Goal: Task Accomplishment & Management: Complete application form

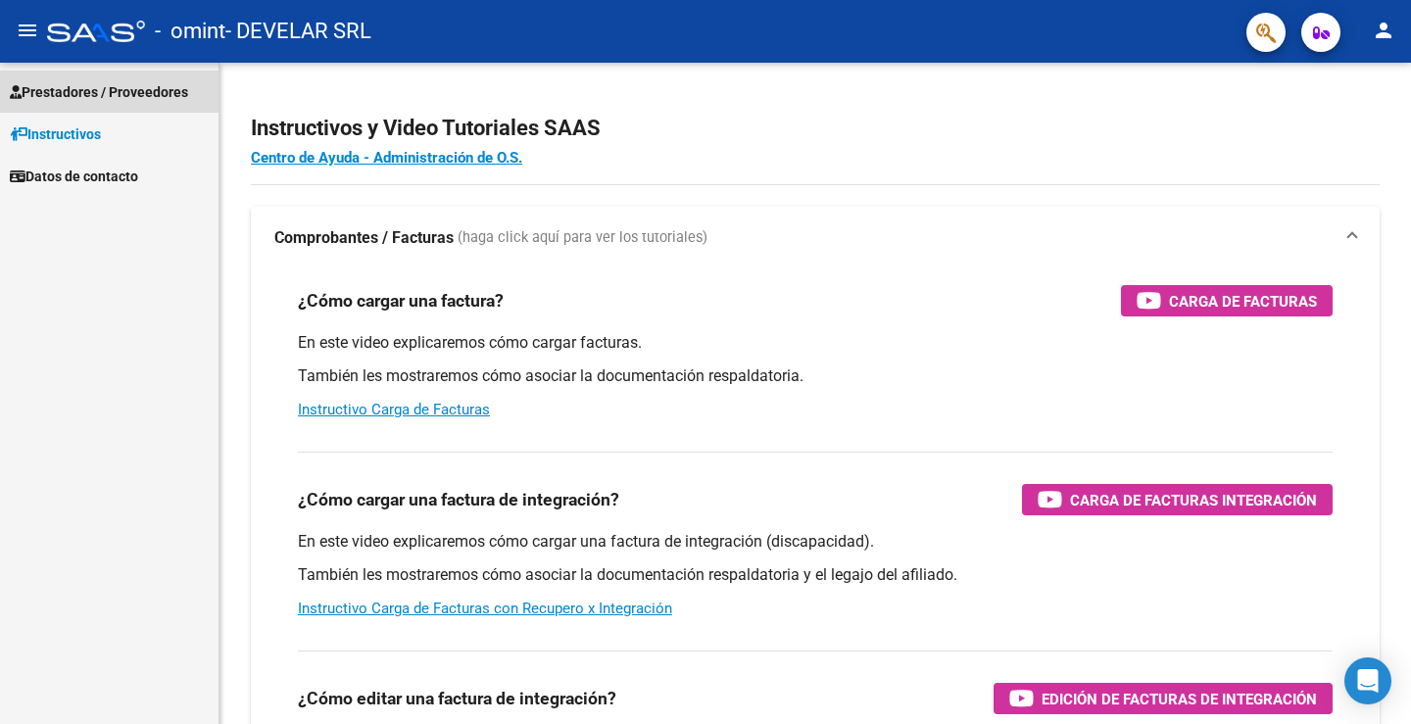
click at [90, 89] on span "Prestadores / Proveedores" at bounding box center [99, 92] width 178 height 22
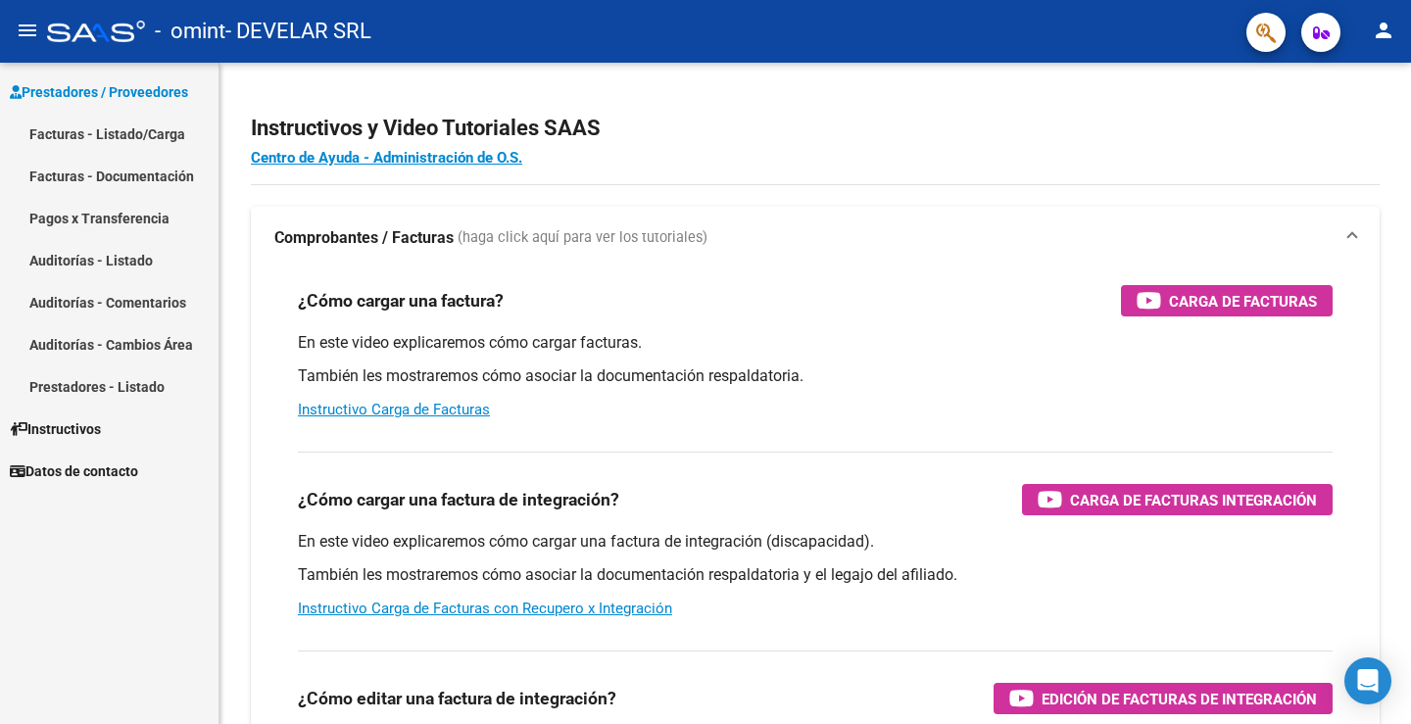
click at [100, 131] on link "Facturas - Listado/Carga" at bounding box center [109, 134] width 219 height 42
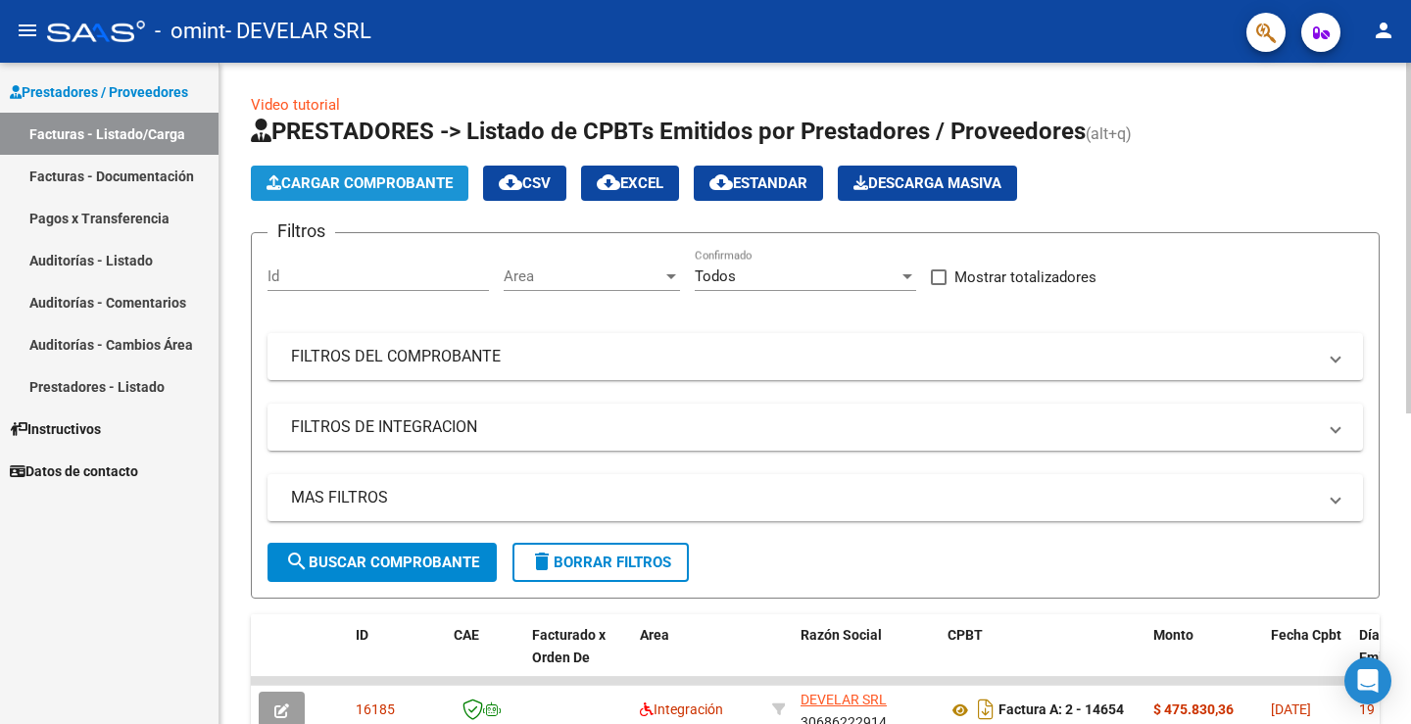
click at [358, 185] on span "Cargar Comprobante" at bounding box center [360, 183] width 186 height 18
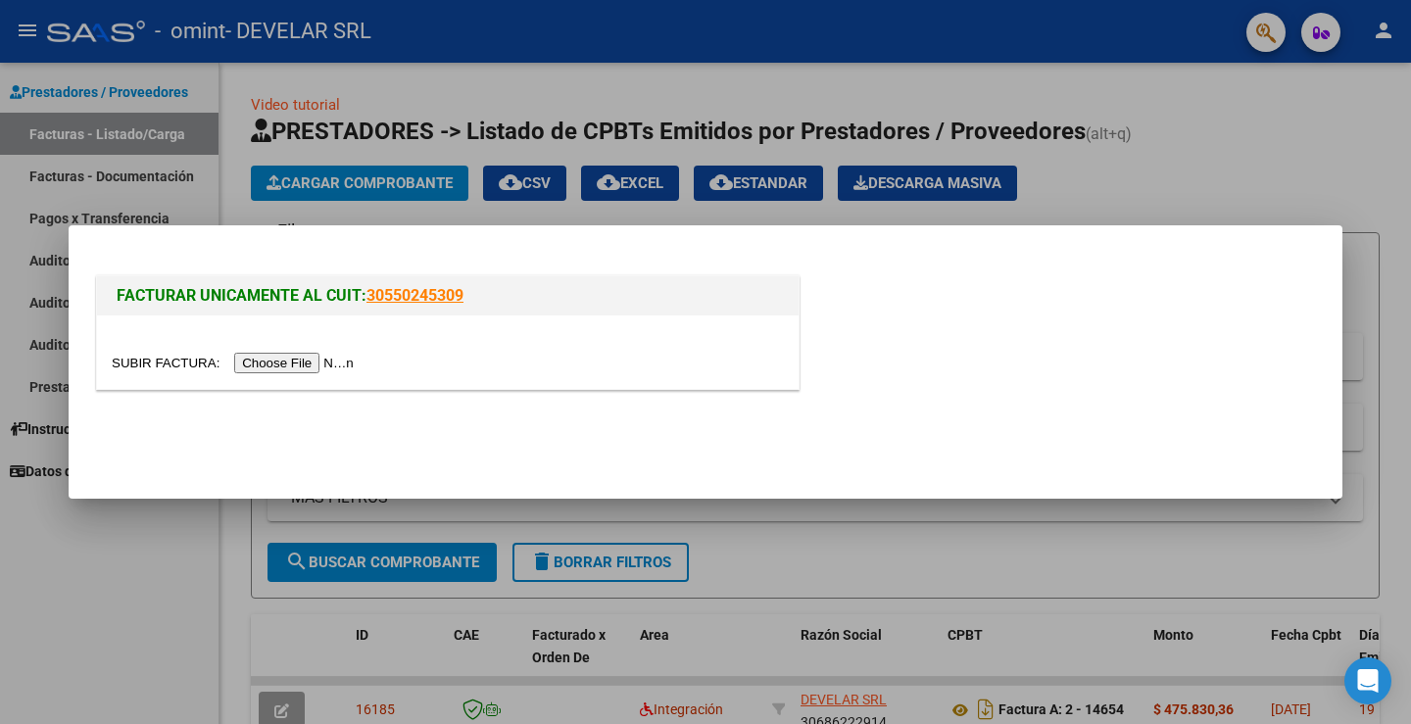
click at [349, 366] on input "file" at bounding box center [236, 363] width 248 height 21
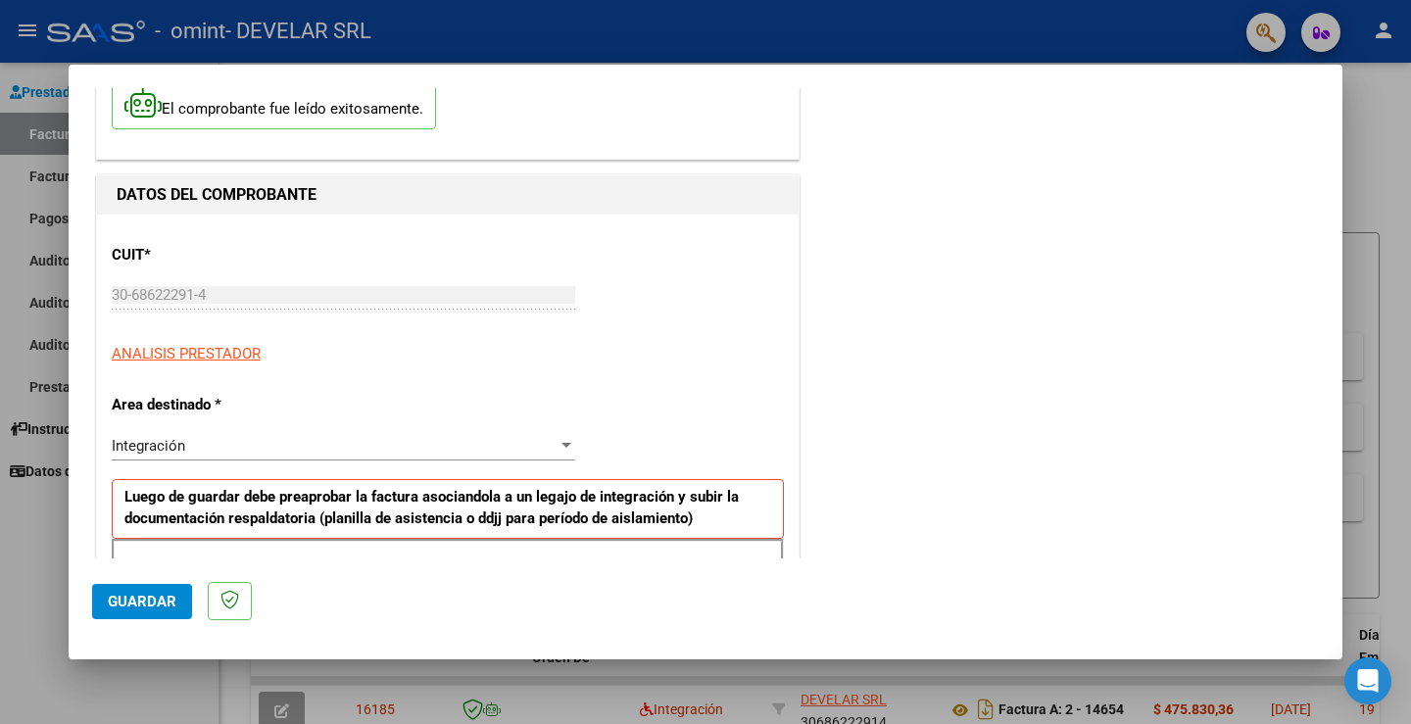
scroll to position [294, 0]
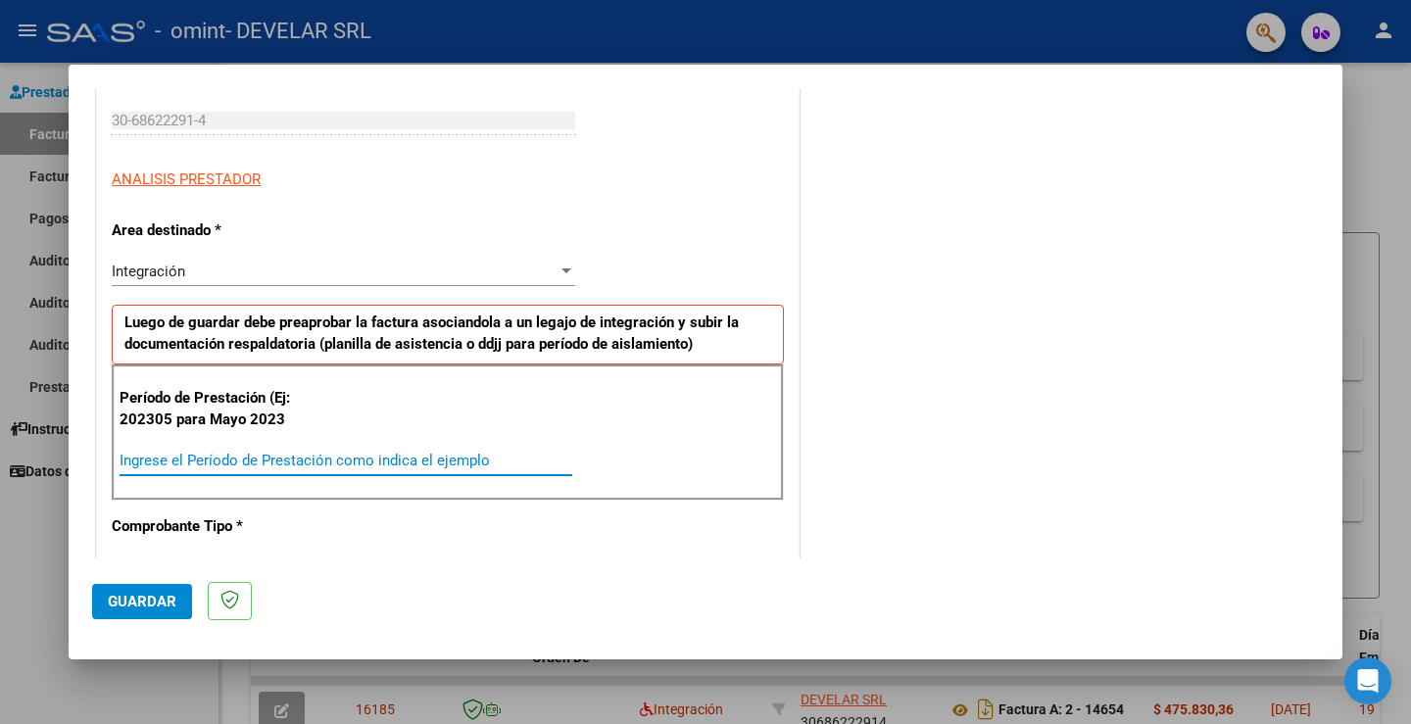
click at [379, 458] on input "Ingrese el Período de Prestación como indica el ejemplo" at bounding box center [346, 461] width 453 height 18
type input "202507"
click at [189, 604] on button "Guardar" at bounding box center [142, 601] width 100 height 35
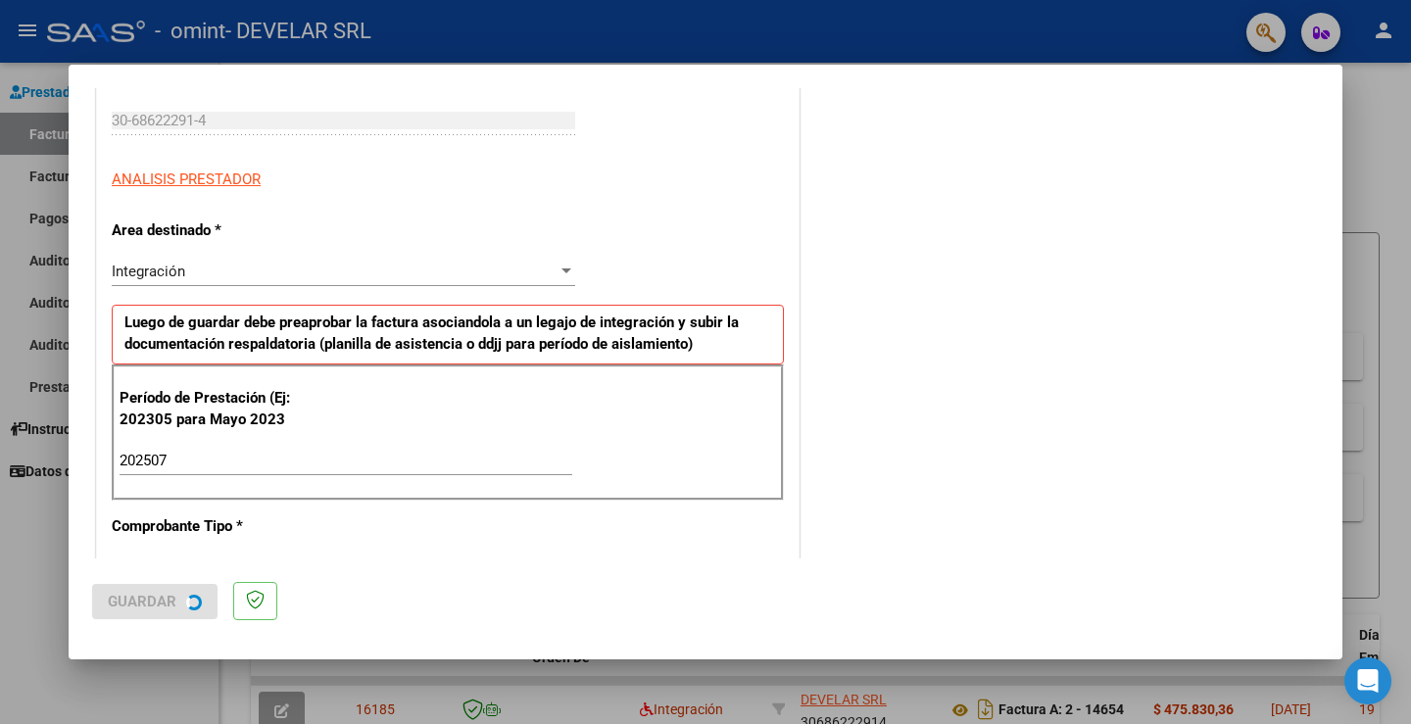
scroll to position [0, 0]
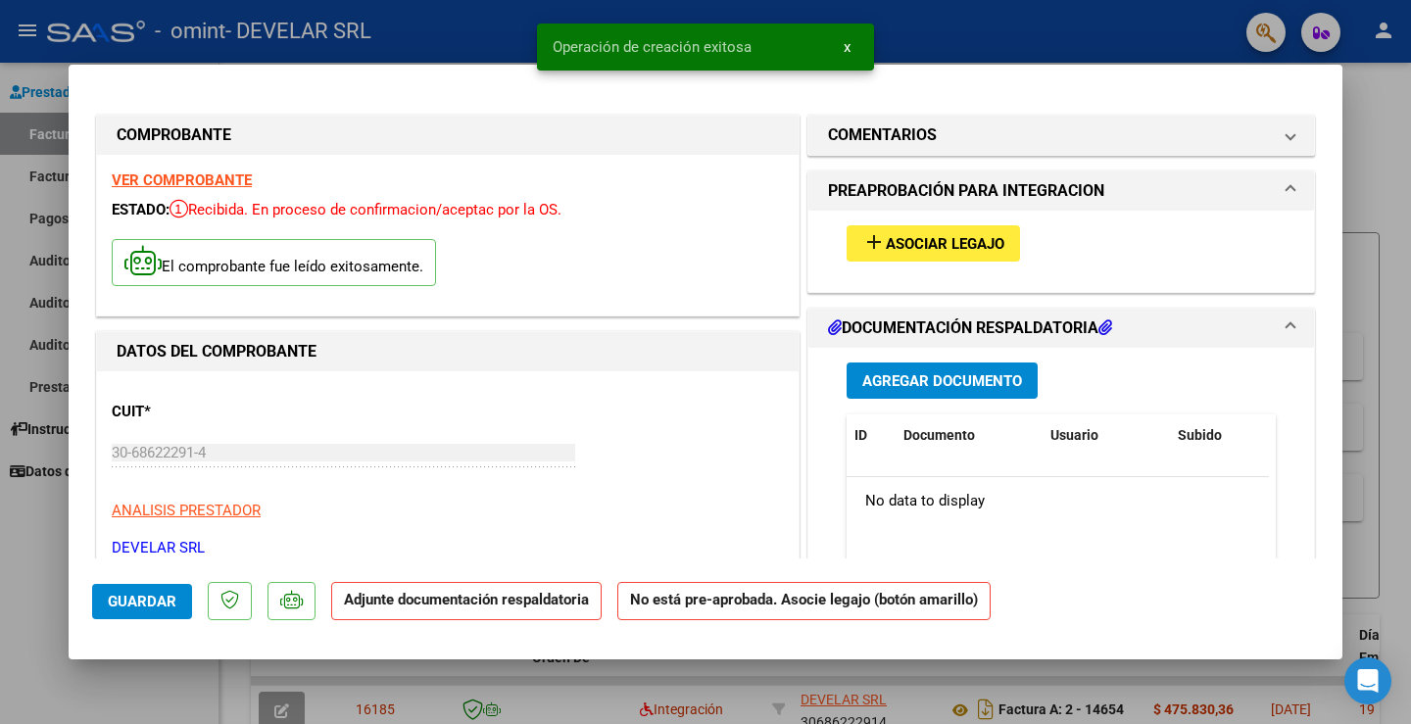
click at [905, 378] on span "Agregar Documento" at bounding box center [943, 381] width 160 height 18
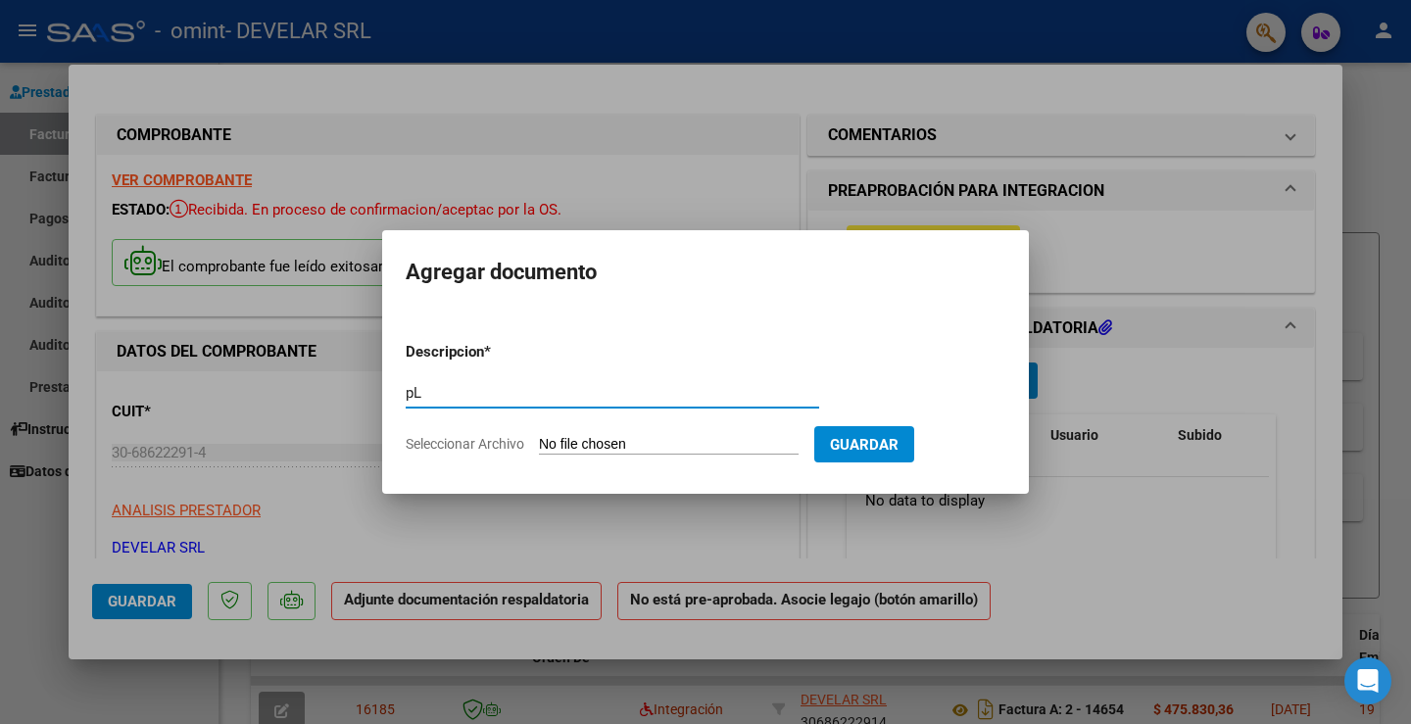
type input "p"
type input "Planilla de Asist 07.2025"
click at [628, 449] on input "Seleccionar Archivo" at bounding box center [669, 445] width 260 height 19
type input "C:\fakepath\[PERSON_NAME] NAHITAN - Planilla de Asist [DATE].pdf"
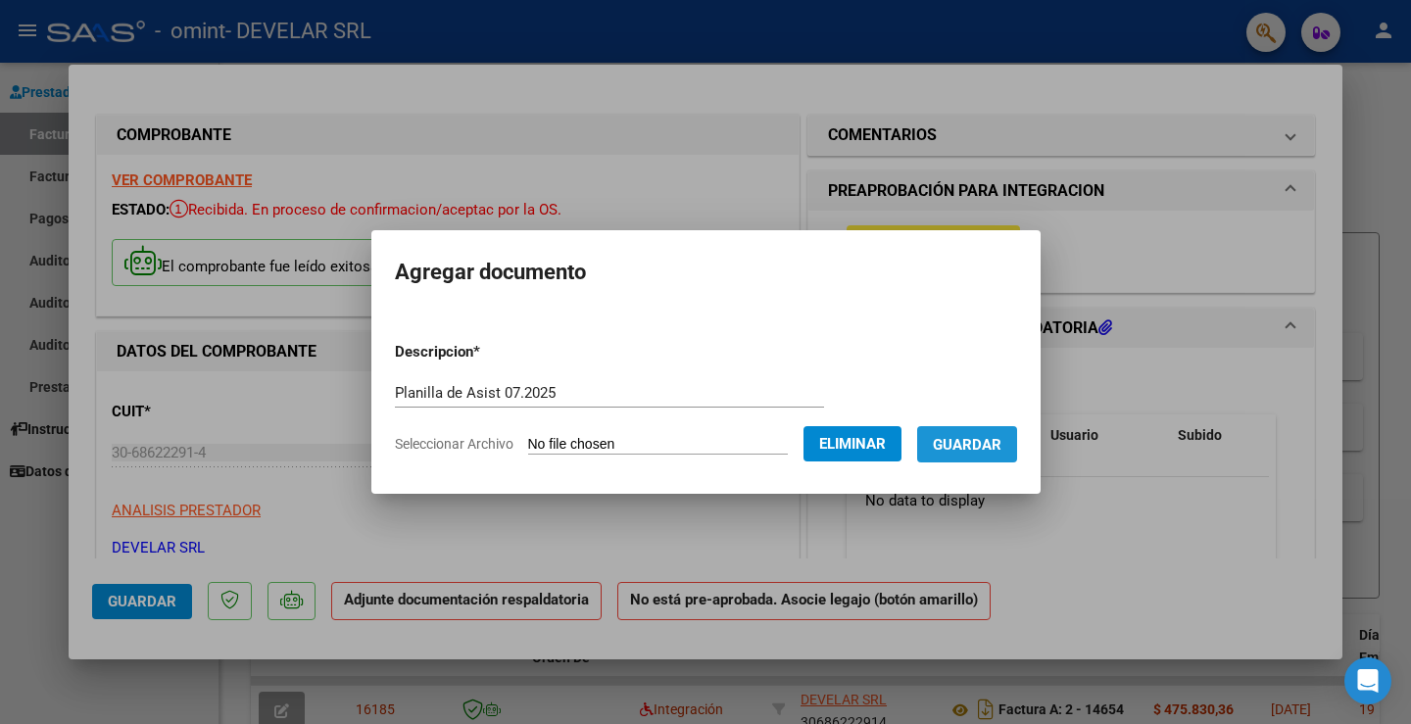
click at [1002, 449] on span "Guardar" at bounding box center [967, 445] width 69 height 18
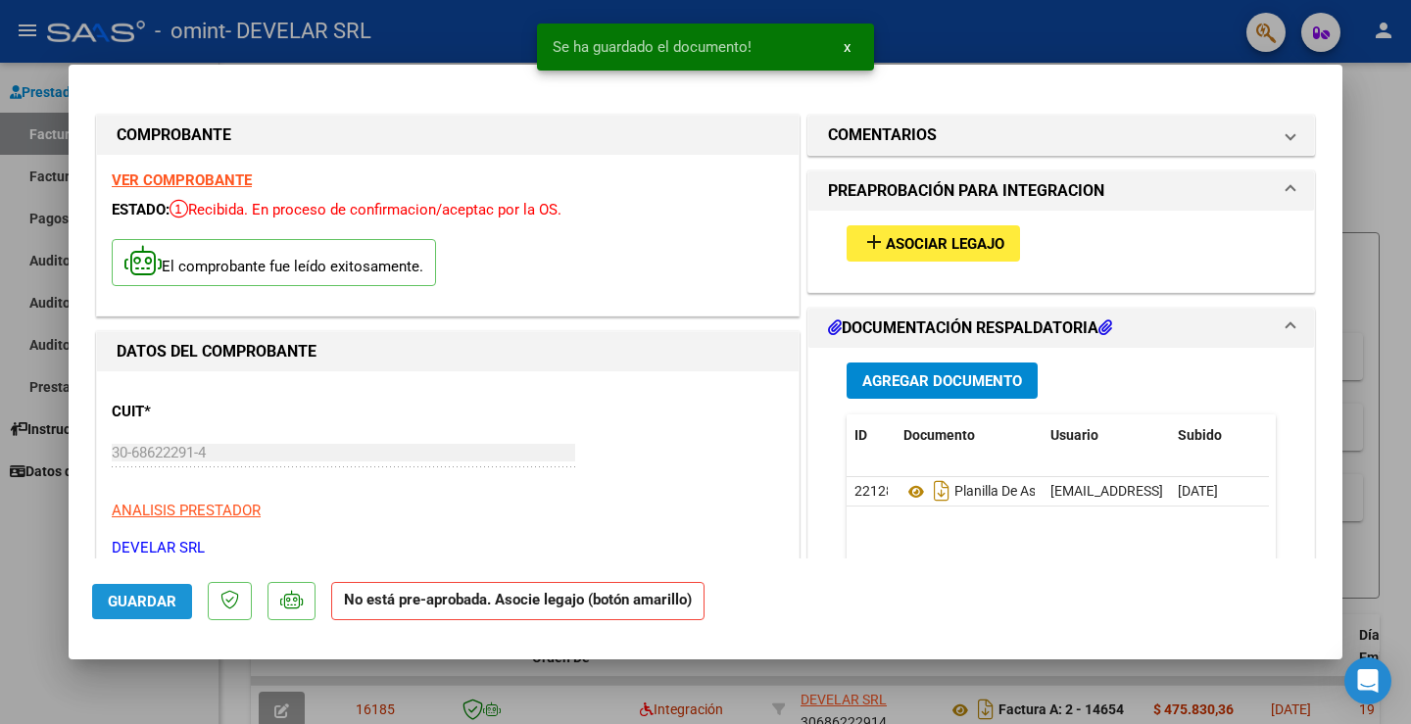
click at [158, 600] on span "Guardar" at bounding box center [142, 602] width 69 height 18
click at [45, 562] on div at bounding box center [705, 362] width 1411 height 724
type input "$ 0,00"
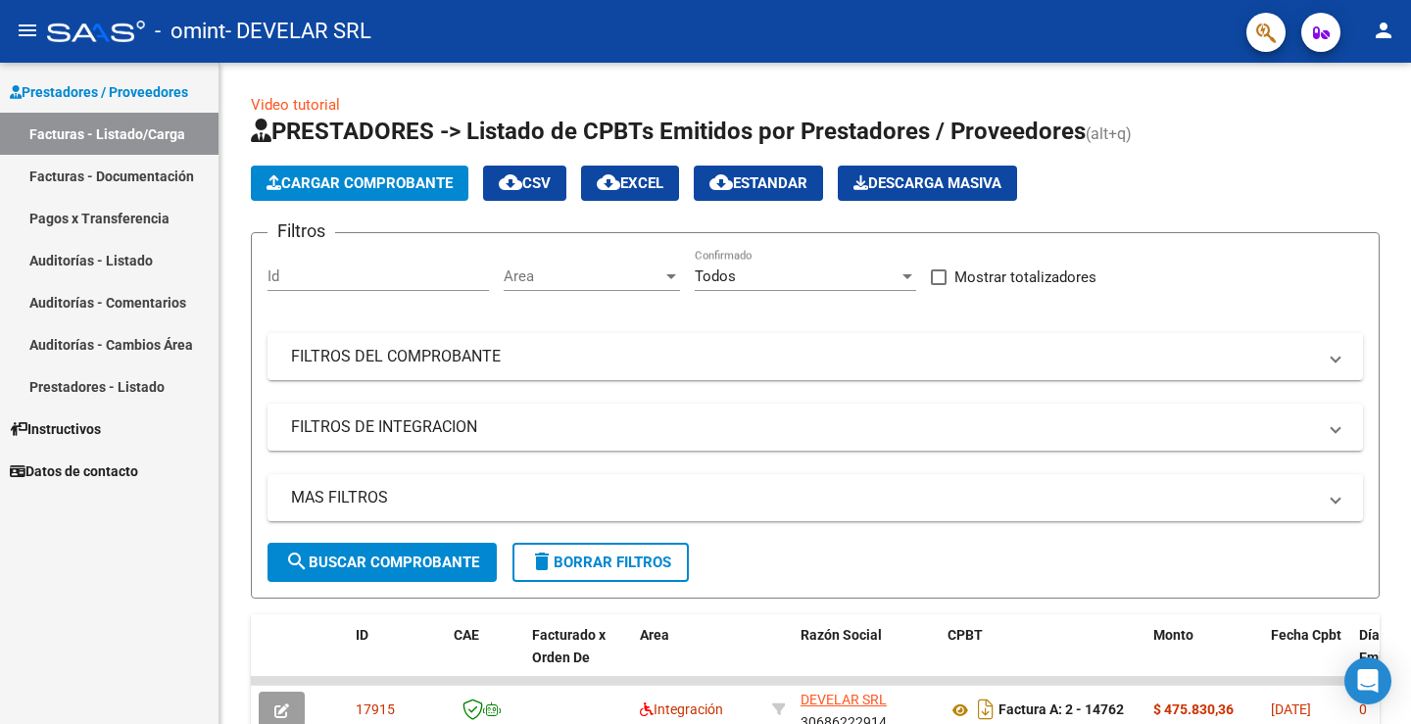
click at [1381, 29] on mat-icon "person" at bounding box center [1384, 31] width 24 height 24
click at [1355, 126] on button "exit_to_app Salir" at bounding box center [1344, 129] width 120 height 47
